Goal: Transaction & Acquisition: Purchase product/service

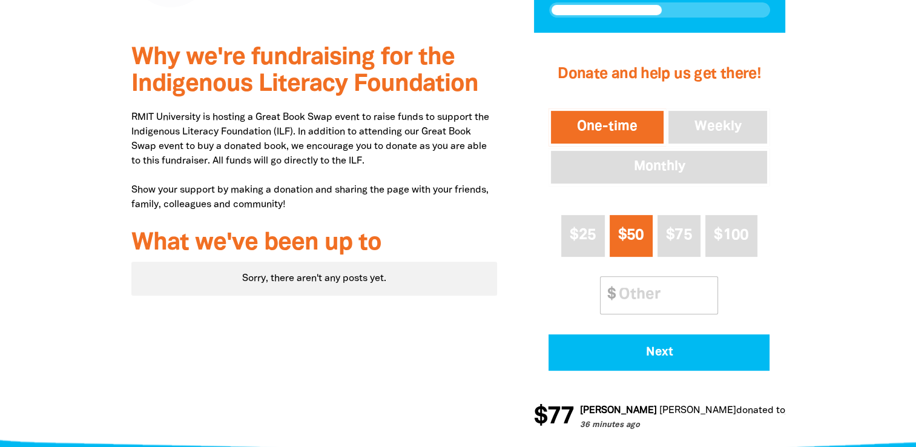
scroll to position [452, 0]
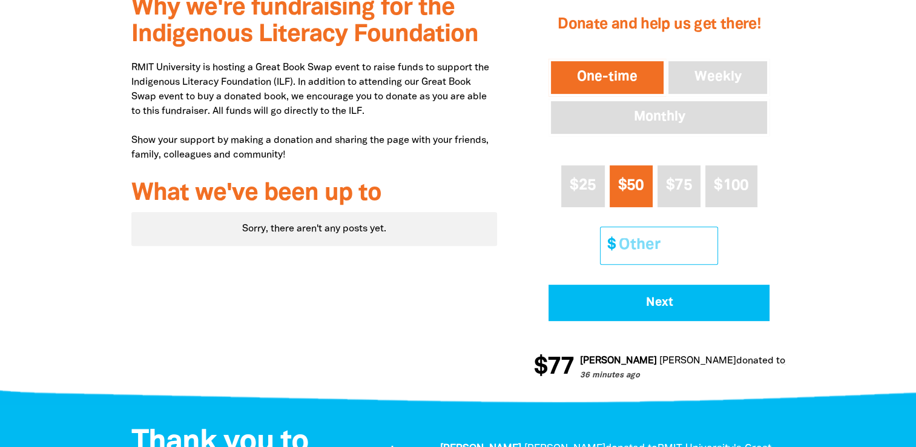
click at [636, 242] on input "Other Amount" at bounding box center [663, 245] width 107 height 37
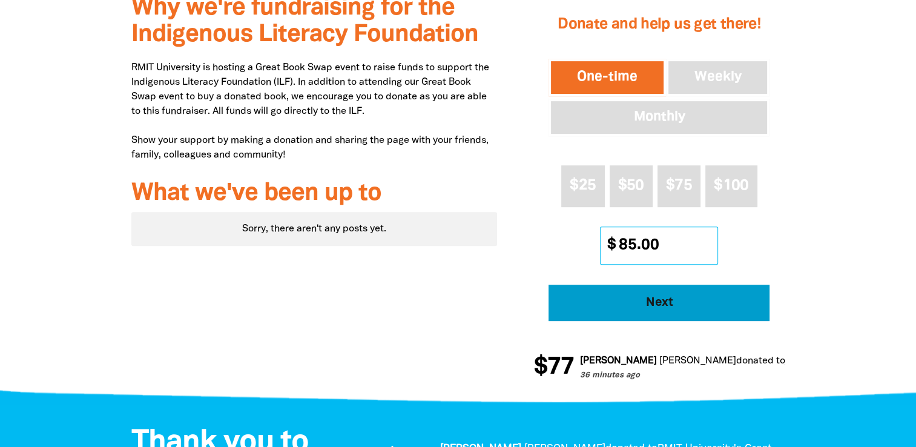
type input "85.00"
click at [615, 301] on span "Next" at bounding box center [660, 303] width 188 height 12
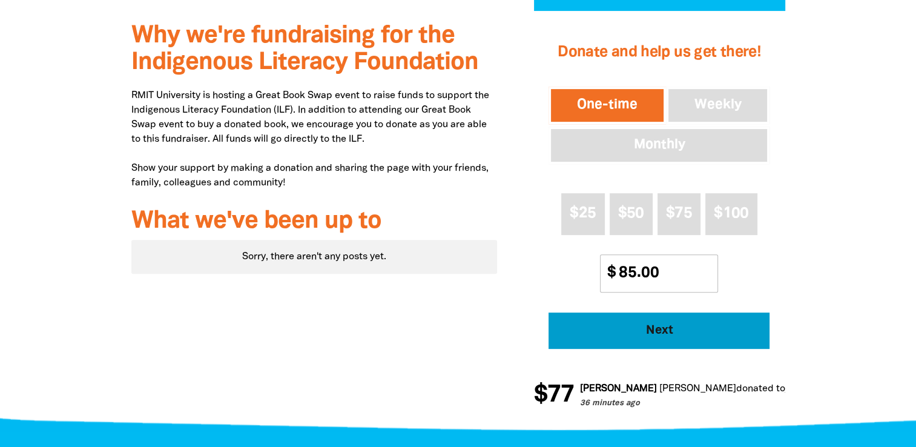
select select "AU"
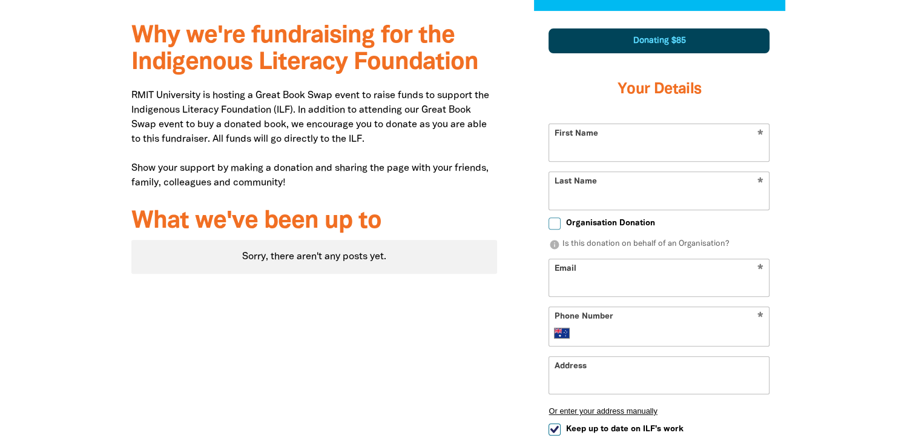
scroll to position [424, 0]
click at [636, 141] on input "First Name" at bounding box center [659, 142] width 220 height 37
type input "Kate"
type input "Westberg"
click at [561, 274] on input "Email" at bounding box center [659, 277] width 220 height 37
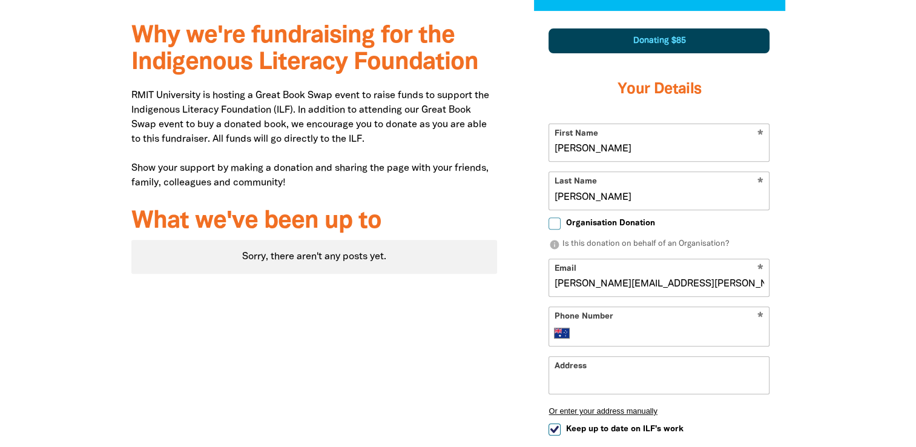
type input "kate.westberg@rmit.edu.au"
click at [702, 329] on input "Phone Number" at bounding box center [671, 333] width 185 height 15
type input "0411 050 635"
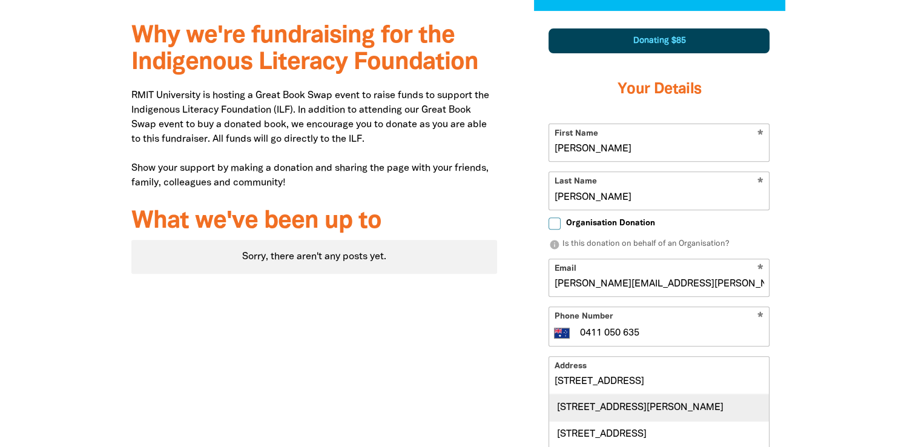
click at [650, 403] on div "12 Woodlawn Circuit, MACLEOD VIC 3085" at bounding box center [659, 407] width 220 height 26
type input "12 Woodlawn Circuit, MACLEOD VIC 3085"
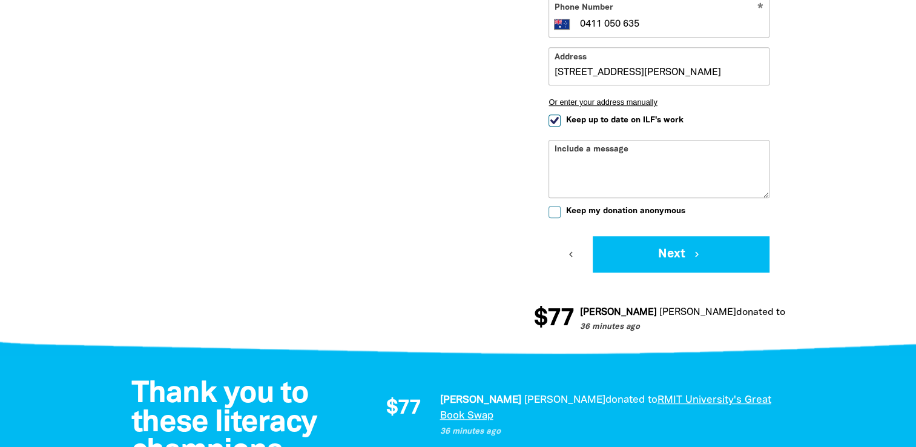
scroll to position [735, 0]
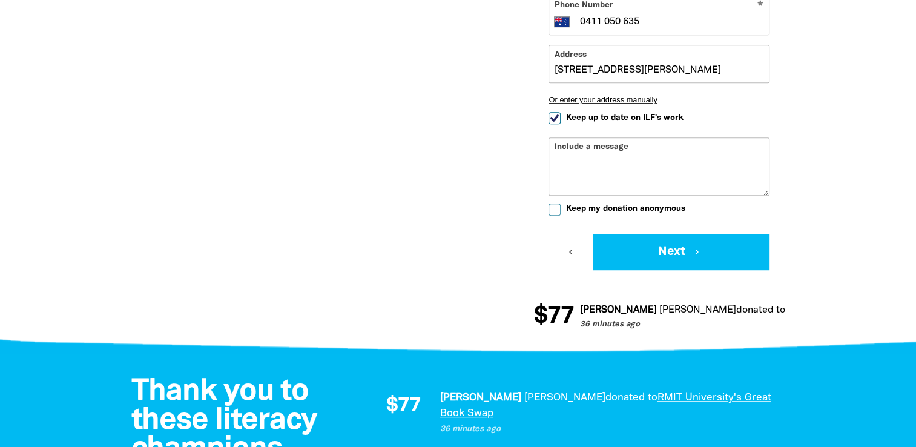
click at [557, 206] on input "Keep my donation anonymous" at bounding box center [555, 209] width 12 height 12
checkbox input "true"
click at [550, 119] on input "Keep up to date on ILF's work" at bounding box center [555, 118] width 12 height 12
checkbox input "false"
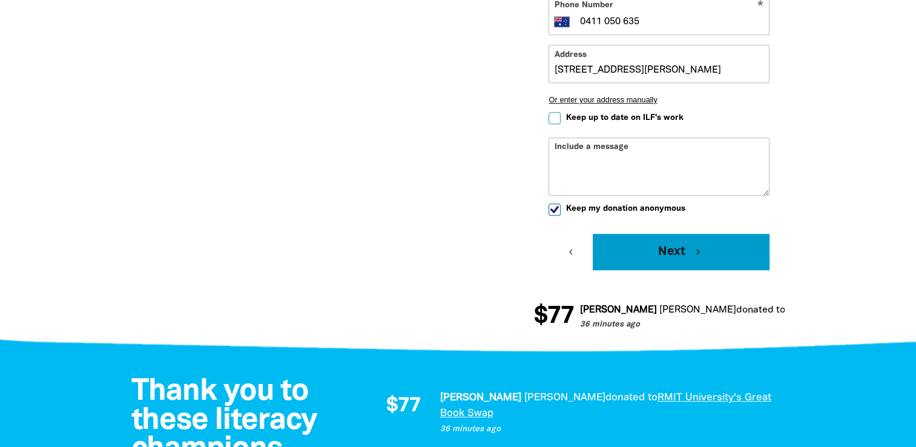
click at [630, 248] on button "Next chevron_right" at bounding box center [681, 252] width 177 height 36
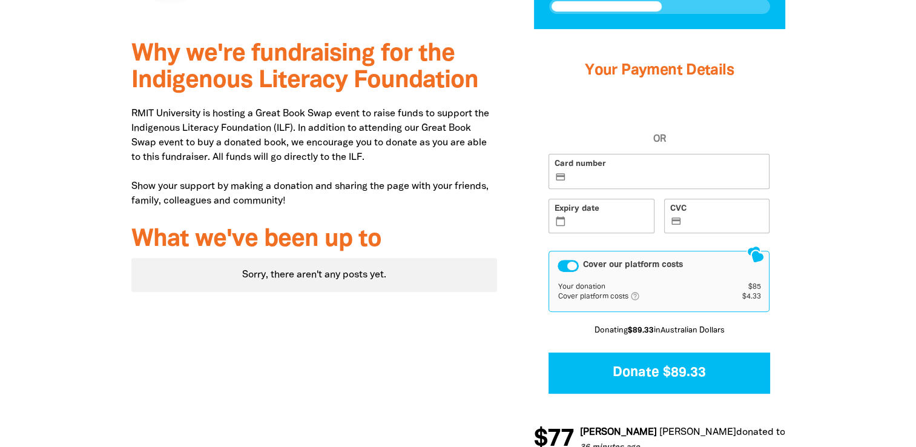
scroll to position [401, 0]
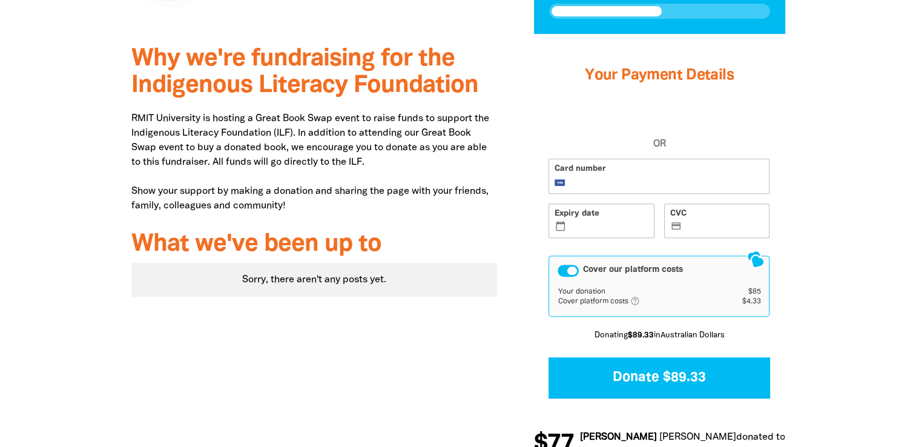
click at [831, 160] on div at bounding box center [458, 254] width 916 height 441
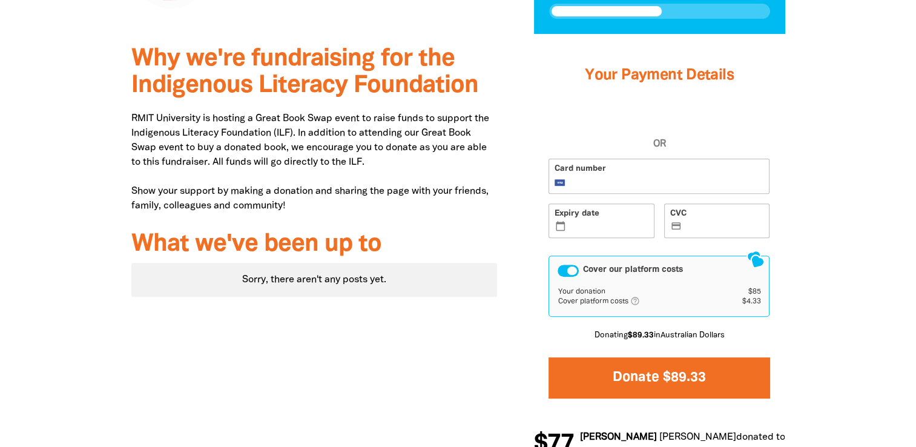
click at [712, 366] on button "Donate $89.33" at bounding box center [659, 377] width 221 height 41
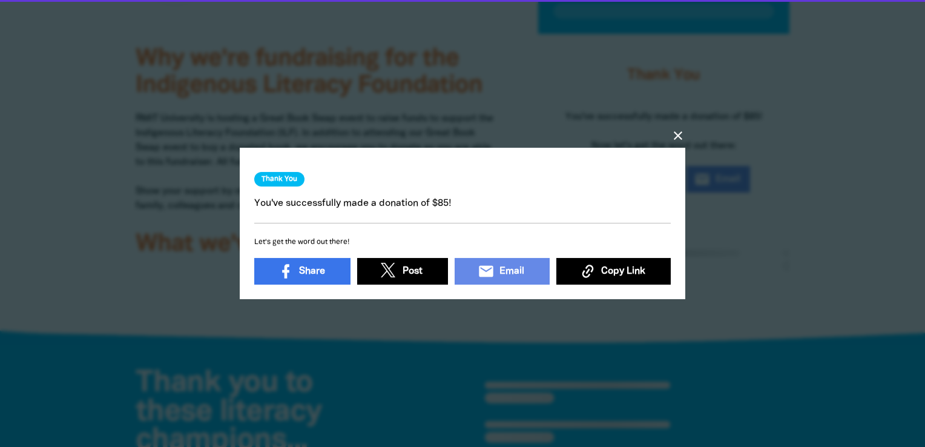
click at [637, 301] on div "close Thank You You've successfully made a donation of $85! Let's get the word …" at bounding box center [462, 223] width 484 height 241
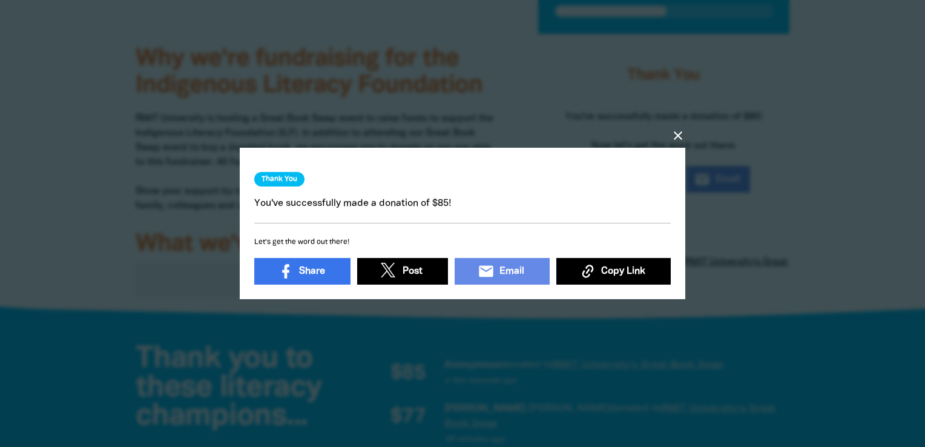
click at [681, 128] on icon "close" at bounding box center [678, 135] width 15 height 15
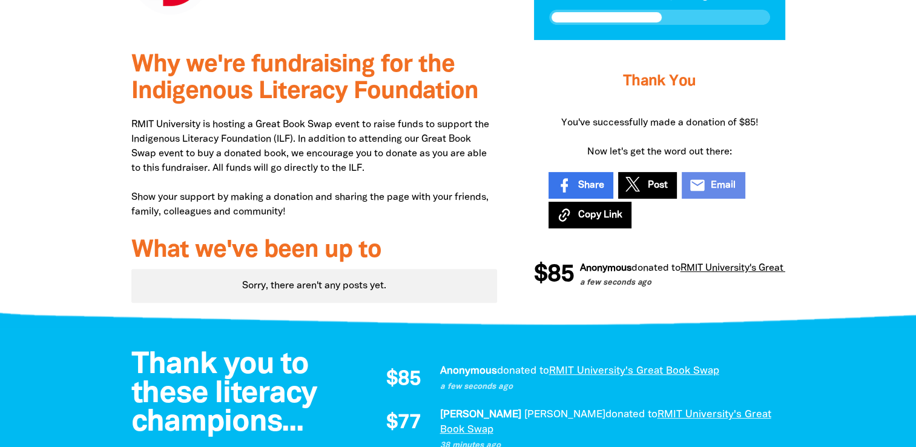
scroll to position [397, 0]
